Goal: Information Seeking & Learning: Learn about a topic

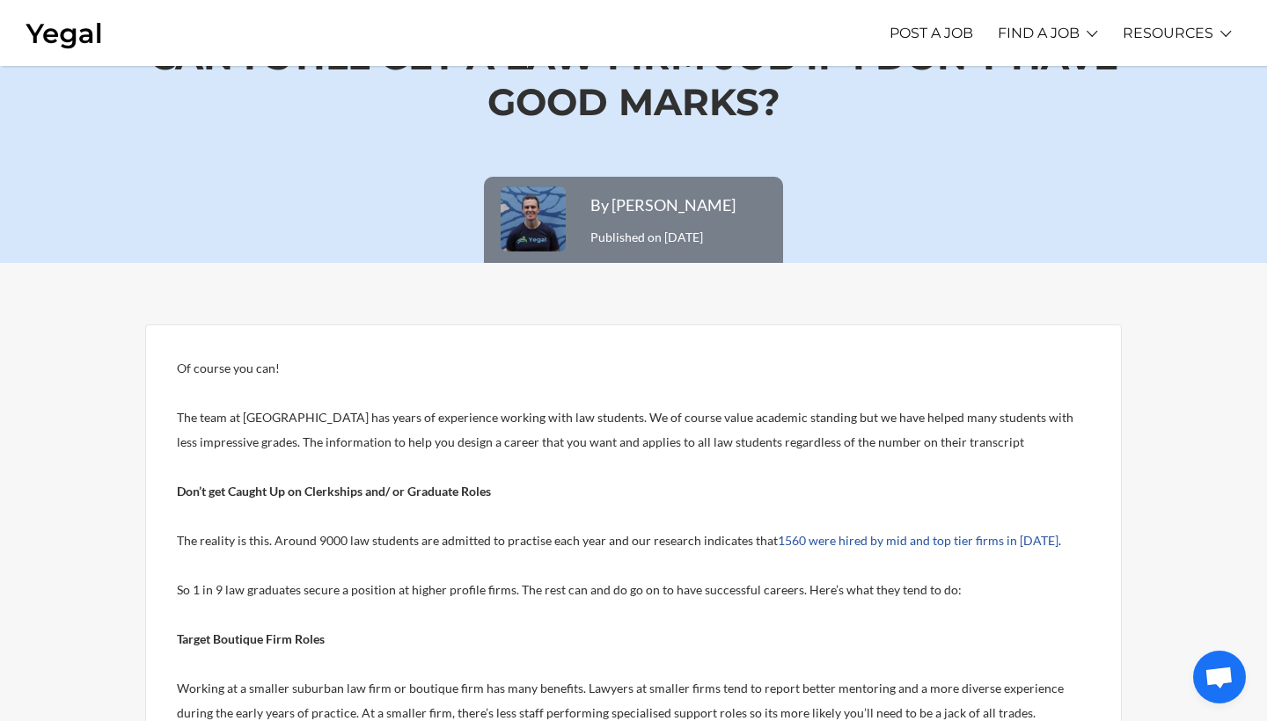
scroll to position [99, 0]
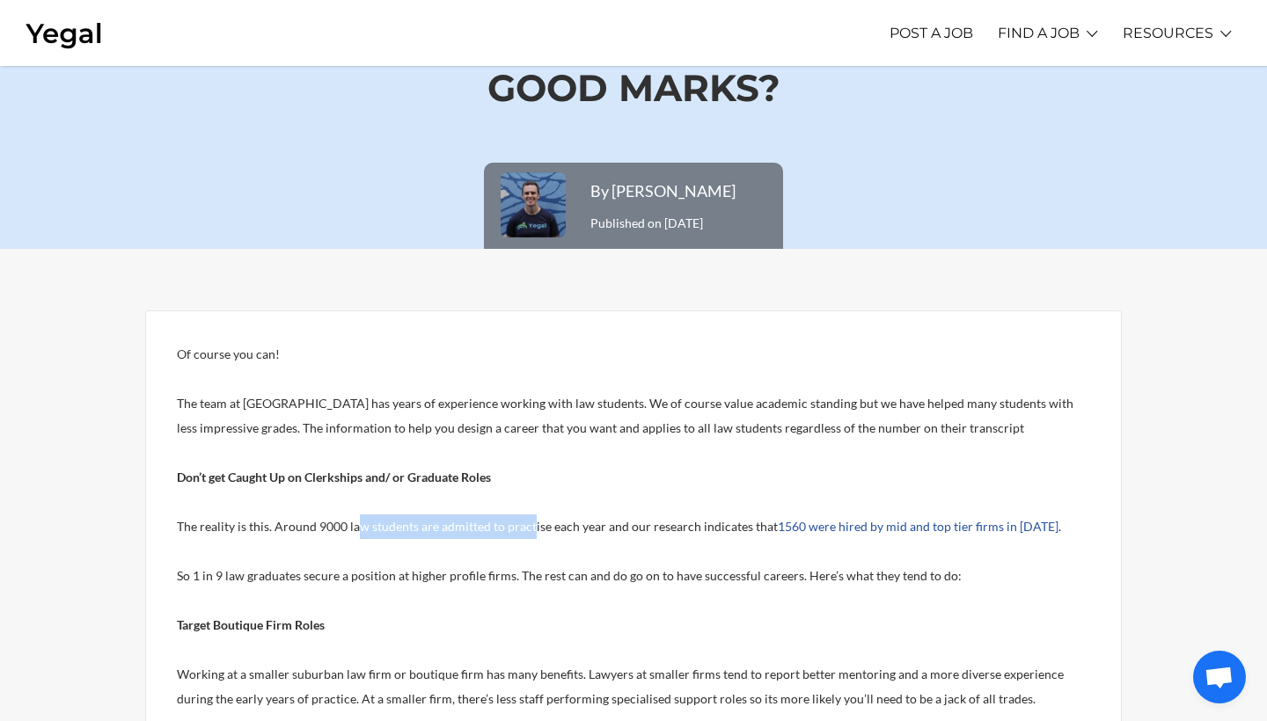
drag, startPoint x: 357, startPoint y: 525, endPoint x: 530, endPoint y: 523, distance: 173.3
click at [530, 523] on span "The reality is this. Around 9000 law students are admitted to practise each yea…" at bounding box center [477, 526] width 601 height 15
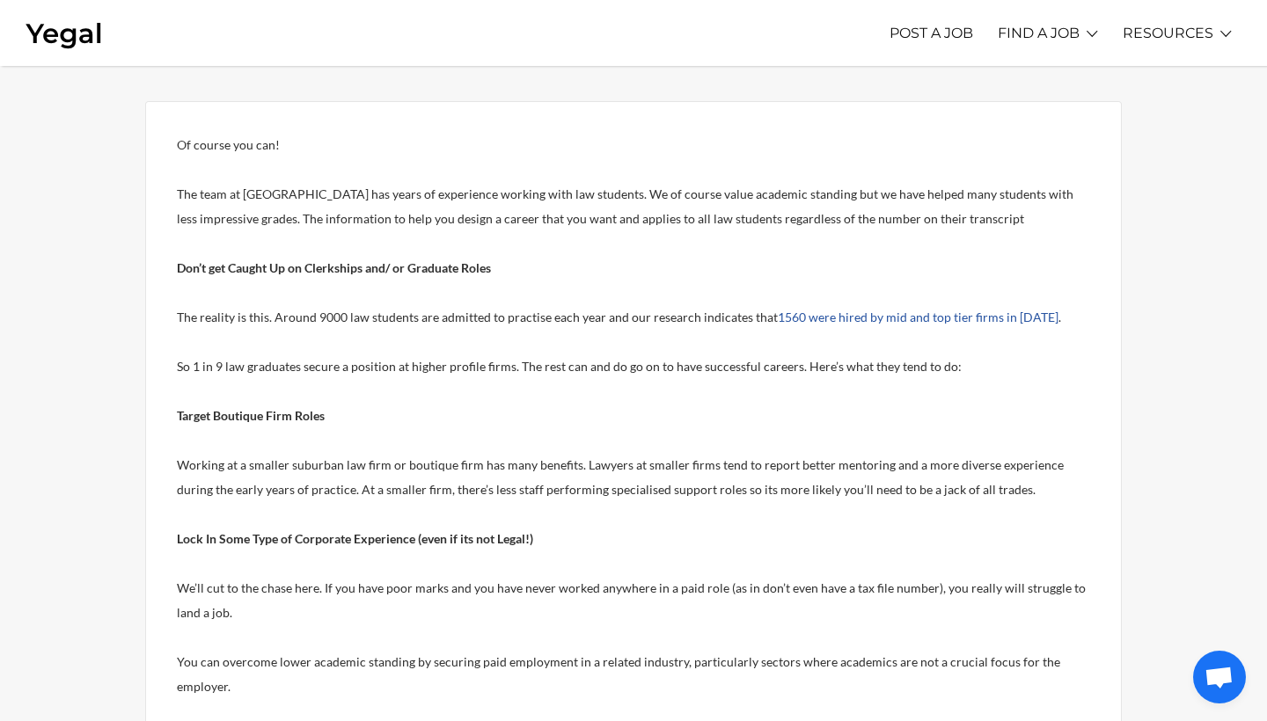
scroll to position [317, 0]
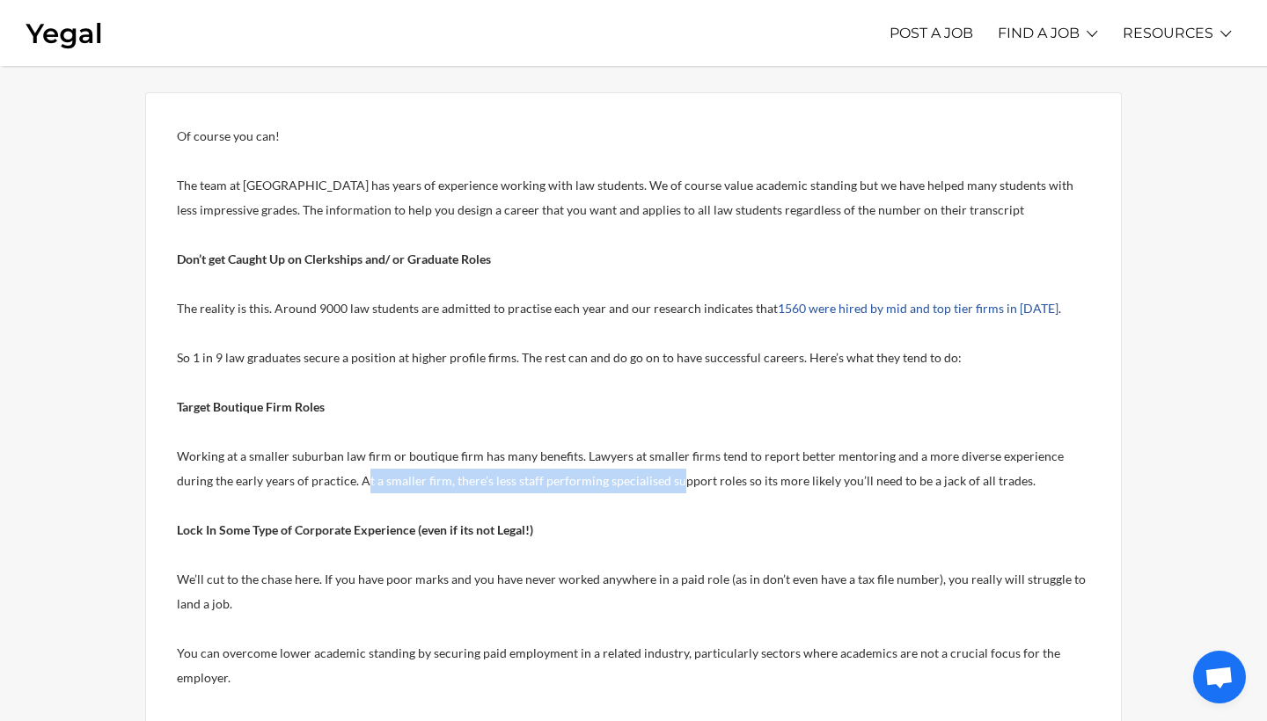
drag, startPoint x: 328, startPoint y: 479, endPoint x: 633, endPoint y: 488, distance: 305.3
click at [633, 488] on p "Working at a smaller suburban law firm or boutique firm has many benefits. Lawy…" at bounding box center [633, 468] width 913 height 49
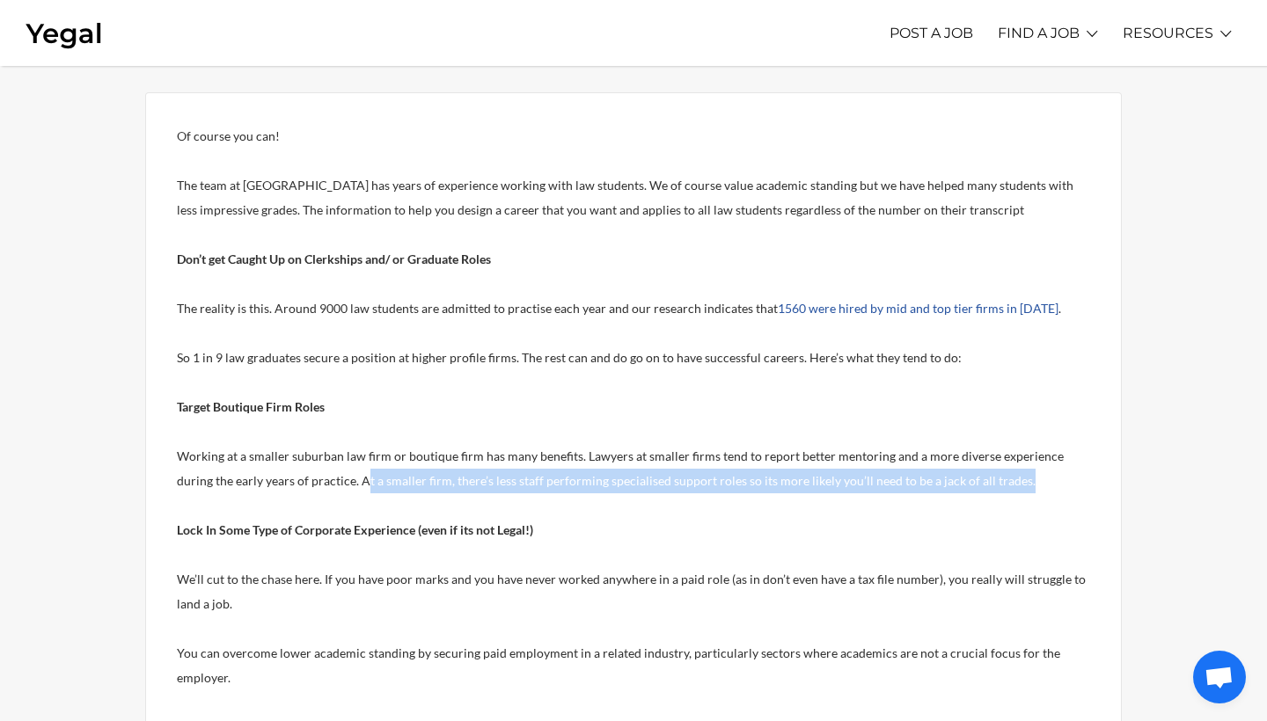
click at [633, 488] on p "Working at a smaller suburban law firm or boutique firm has many benefits. Lawy…" at bounding box center [633, 468] width 913 height 49
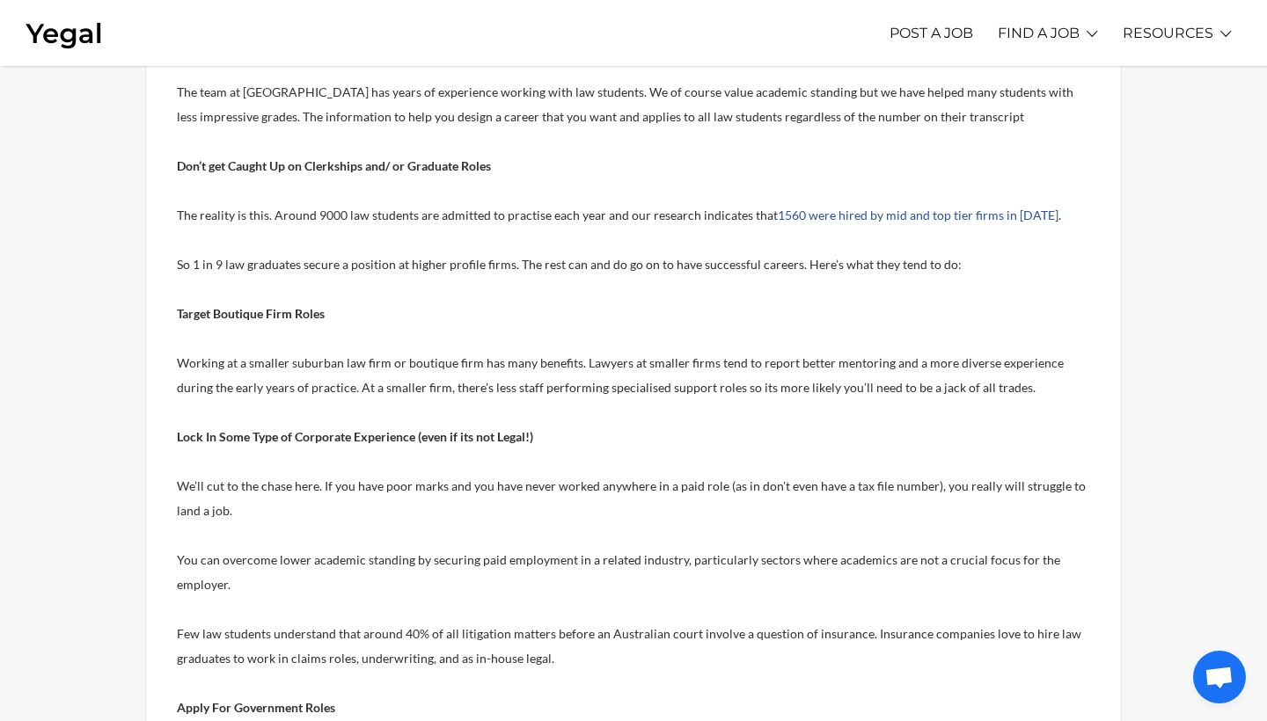
scroll to position [413, 0]
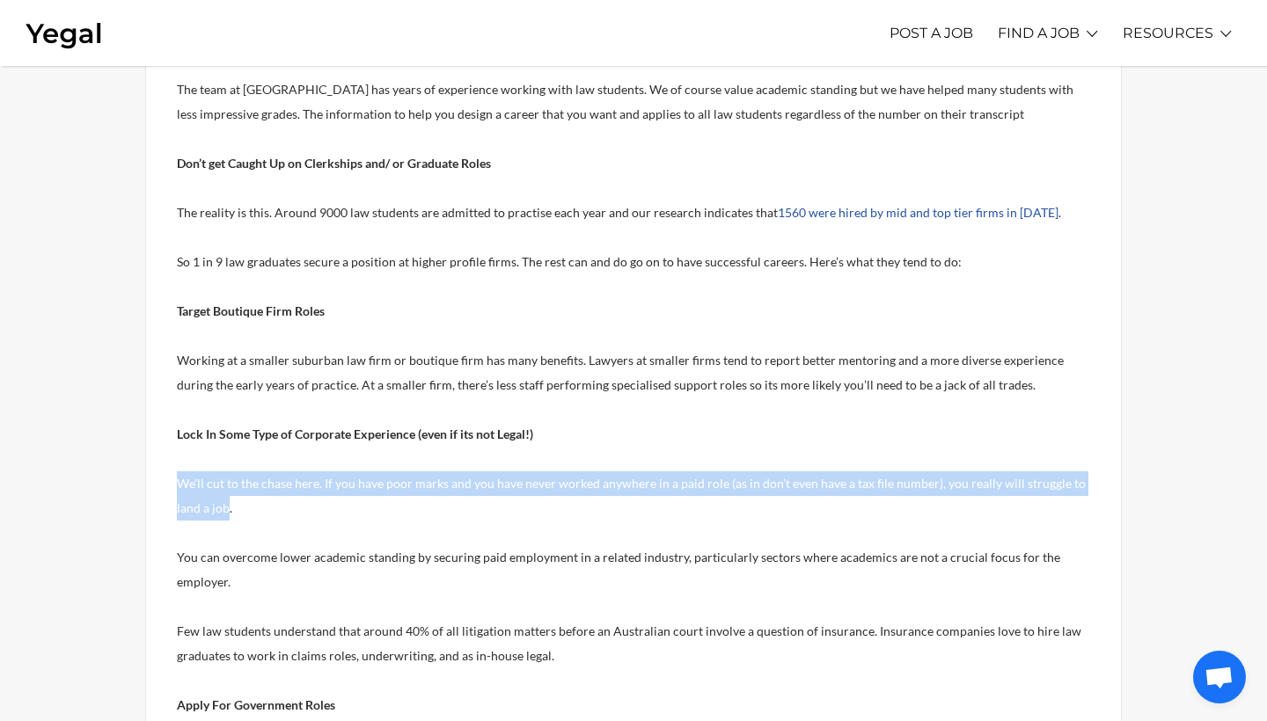
drag, startPoint x: 225, startPoint y: 507, endPoint x: 172, endPoint y: 488, distance: 56.7
drag, startPoint x: 325, startPoint y: 484, endPoint x: 756, endPoint y: 499, distance: 431.3
click at [756, 499] on p "We’ll cut to the chase here. If you have poor marks and you have never worked a…" at bounding box center [633, 495] width 913 height 49
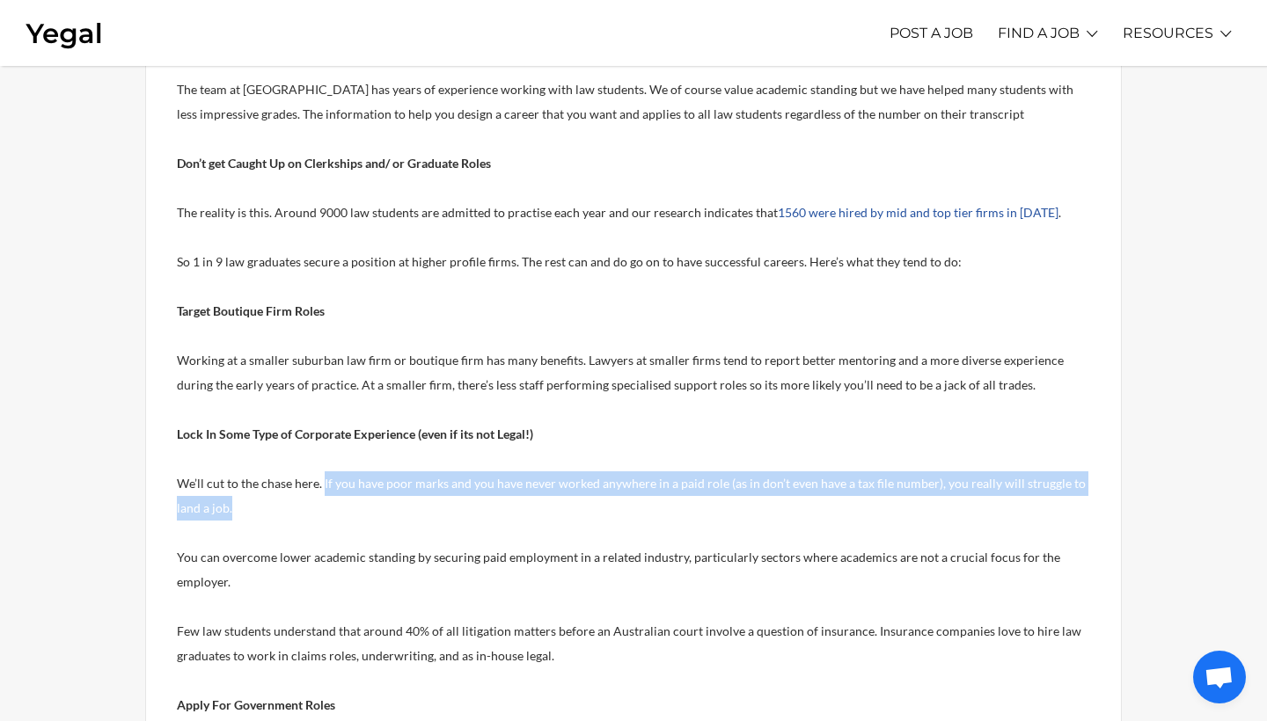
click at [756, 499] on p "We’ll cut to the chase here. If you have poor marks and you have never worked a…" at bounding box center [633, 495] width 913 height 49
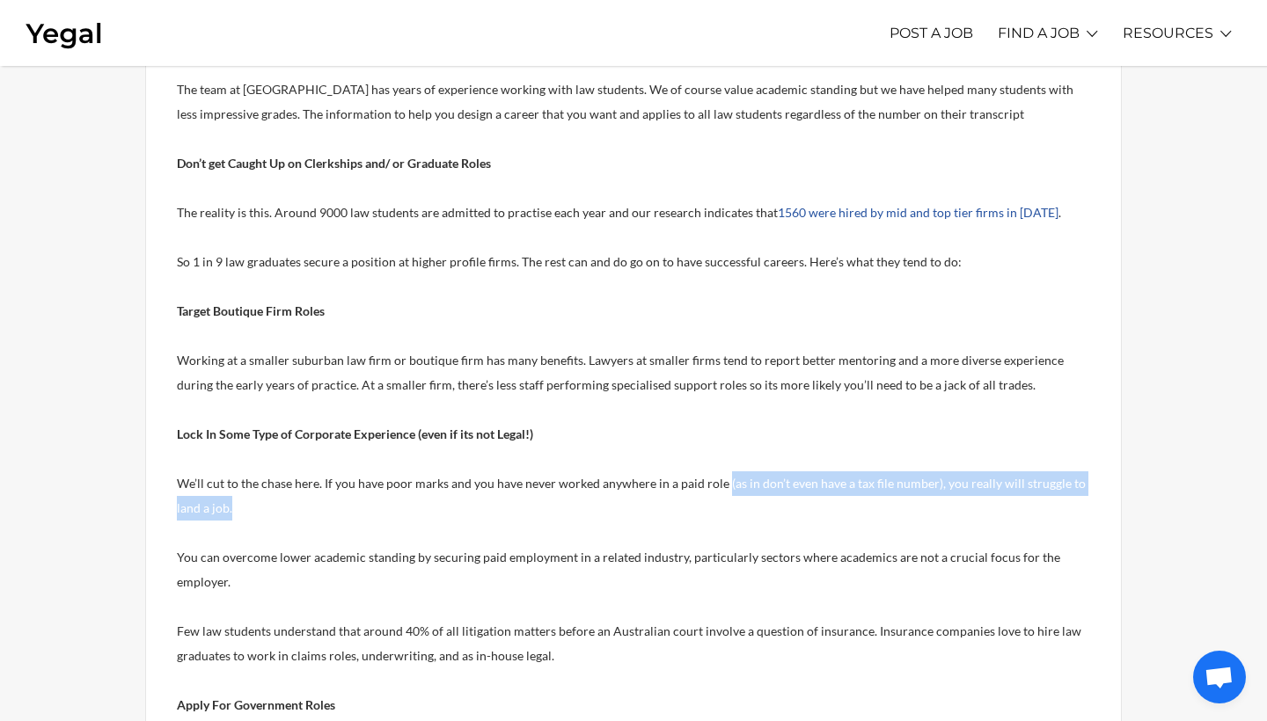
drag, startPoint x: 722, startPoint y: 484, endPoint x: 983, endPoint y: 499, distance: 261.7
click at [983, 499] on p "We’ll cut to the chase here. If you have poor marks and you have never worked a…" at bounding box center [633, 495] width 913 height 49
click at [983, 500] on p "We’ll cut to the chase here. If you have poor marks and you have never worked a…" at bounding box center [633, 495] width 913 height 49
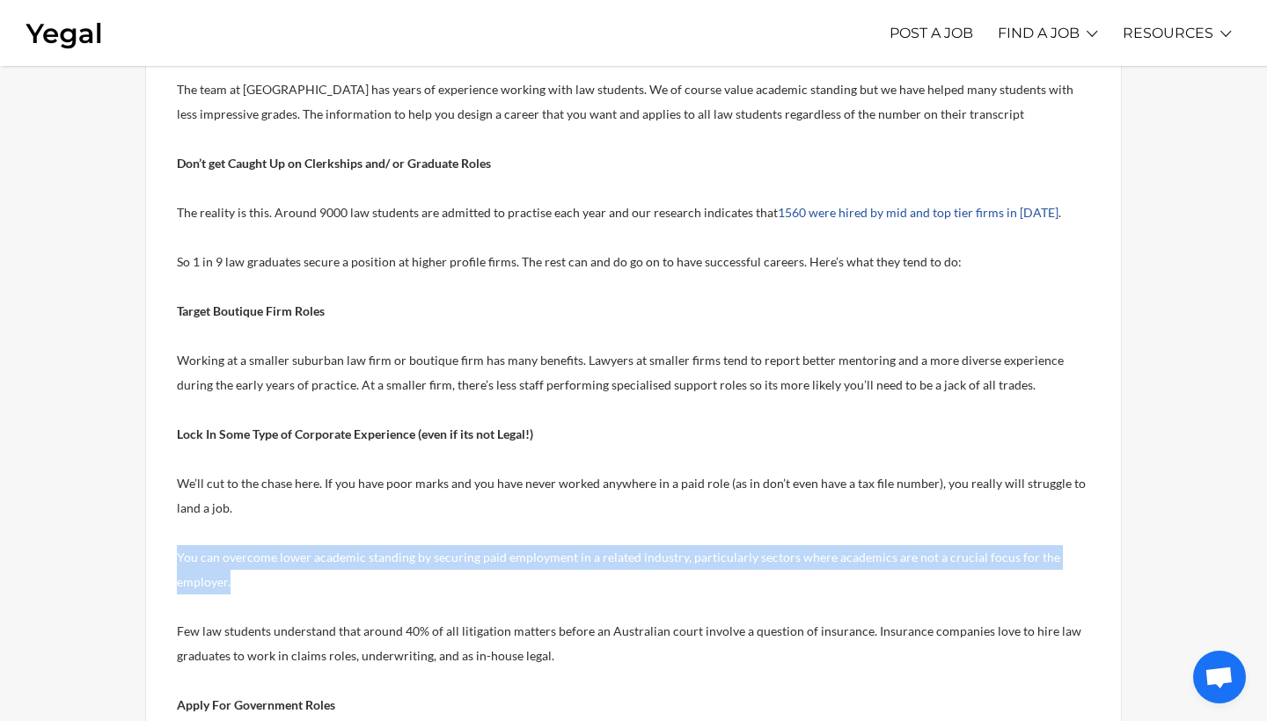
drag, startPoint x: 202, startPoint y: 588, endPoint x: 163, endPoint y: 550, distance: 54.7
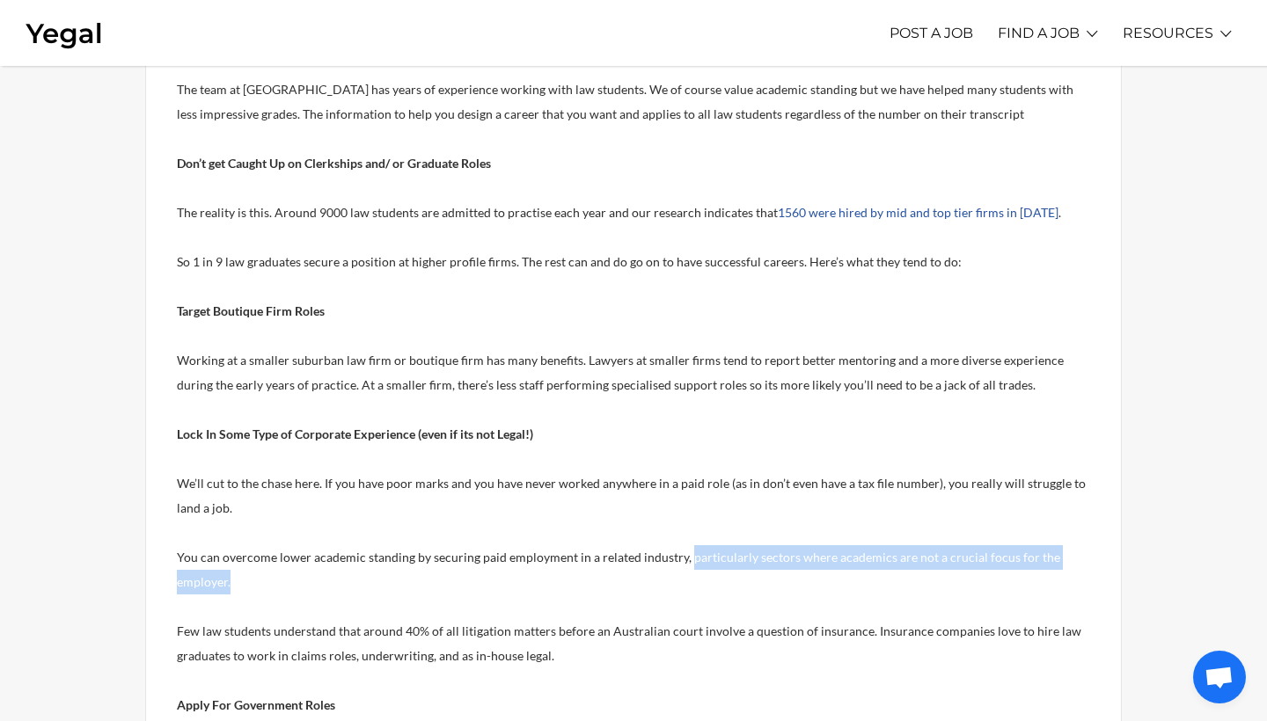
drag, startPoint x: 684, startPoint y: 559, endPoint x: 868, endPoint y: 574, distance: 184.4
click at [866, 574] on p "You can overcome lower academic standing by securing paid employment in a relat…" at bounding box center [633, 569] width 913 height 49
click at [344, 575] on p "You can overcome lower academic standing by securing paid employment in a relat…" at bounding box center [633, 569] width 913 height 49
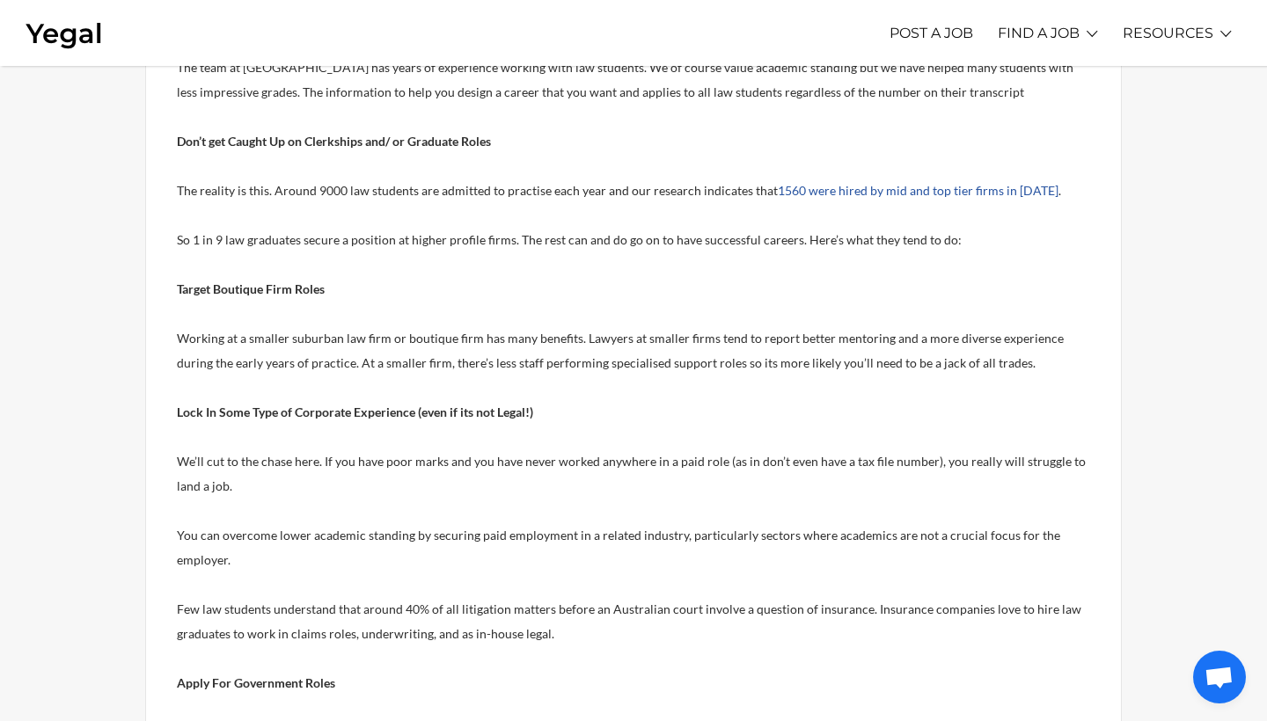
scroll to position [449, 0]
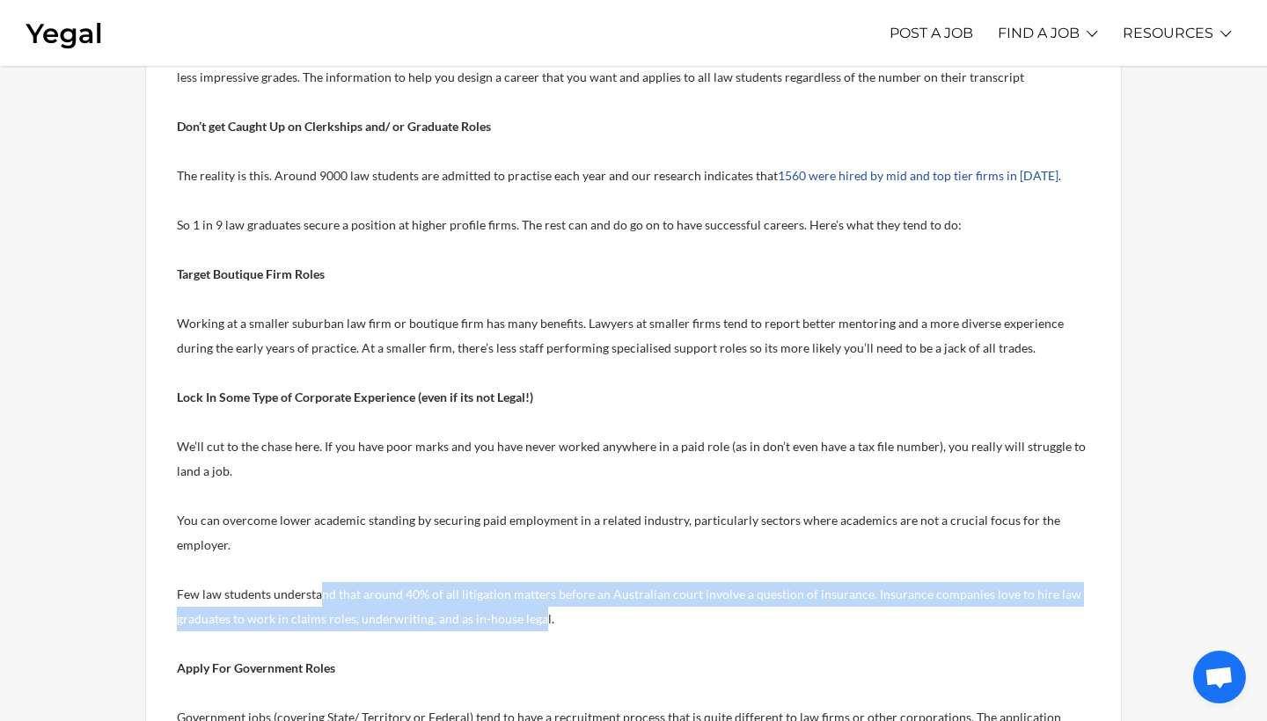
drag, startPoint x: 319, startPoint y: 588, endPoint x: 537, endPoint y: 625, distance: 221.2
click at [537, 625] on span "Few law students understand that around 40% of all litigation matters before an…" at bounding box center [629, 607] width 904 height 40
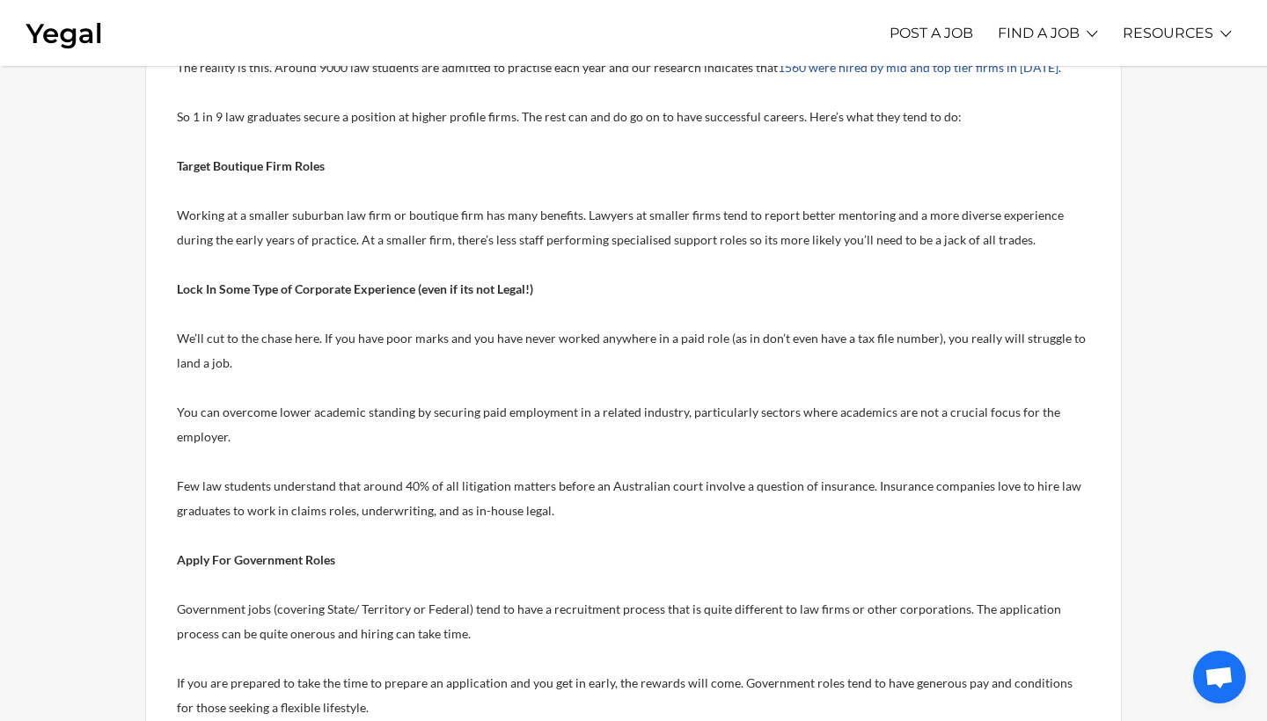
scroll to position [647, 0]
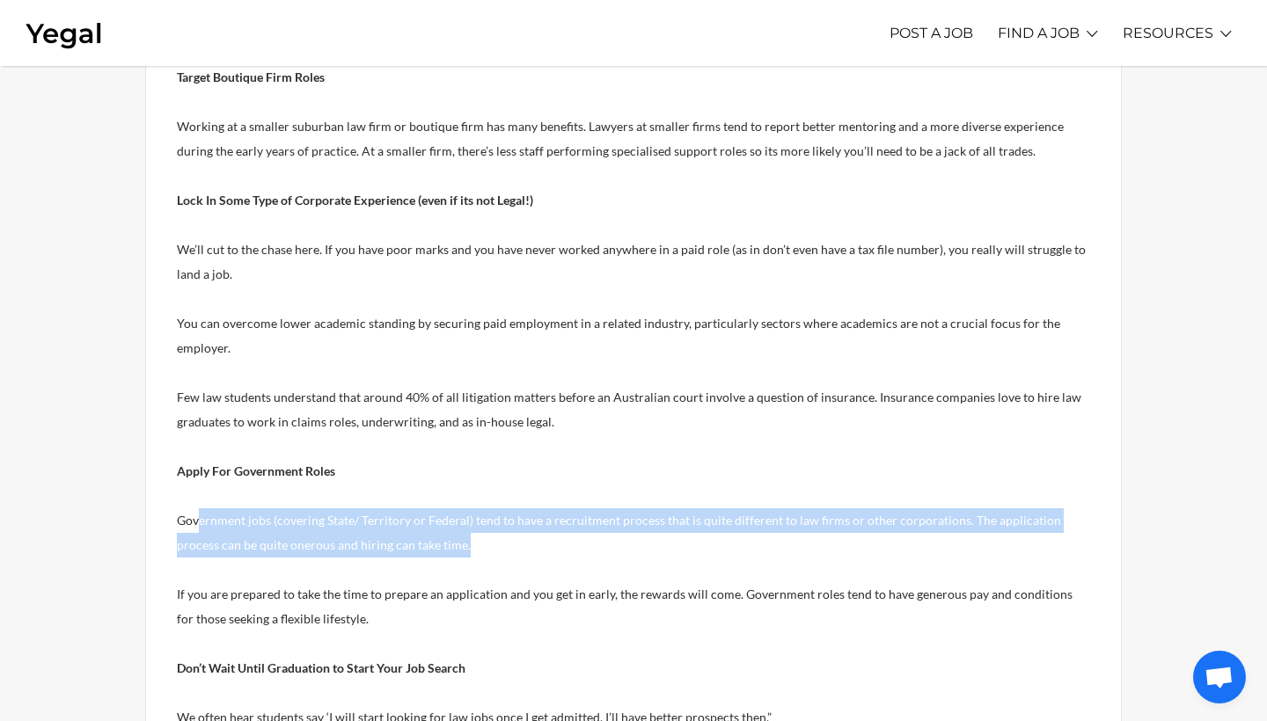
drag, startPoint x: 196, startPoint y: 515, endPoint x: 434, endPoint y: 544, distance: 239.4
click at [432, 544] on p "Government jobs (covering State/ Territory or Federal) tend to have a recruitme…" at bounding box center [633, 532] width 913 height 49
click at [434, 544] on p "Government jobs (covering State/ Territory or Federal) tend to have a recruitme…" at bounding box center [633, 532] width 913 height 49
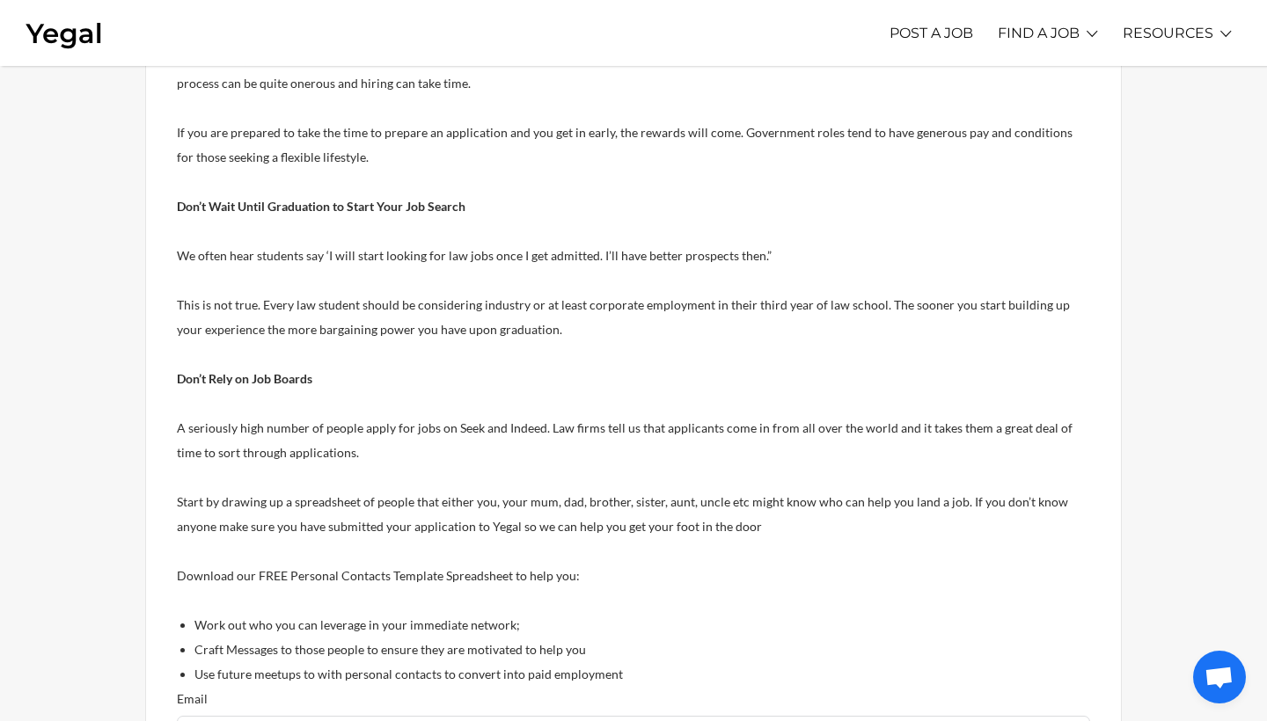
scroll to position [1507, 0]
